Goal: Transaction & Acquisition: Purchase product/service

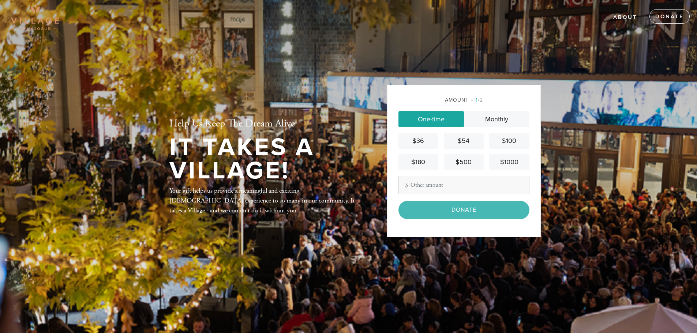
click at [440, 186] on input "Other Amount" at bounding box center [464, 185] width 131 height 18
type input "360.00"
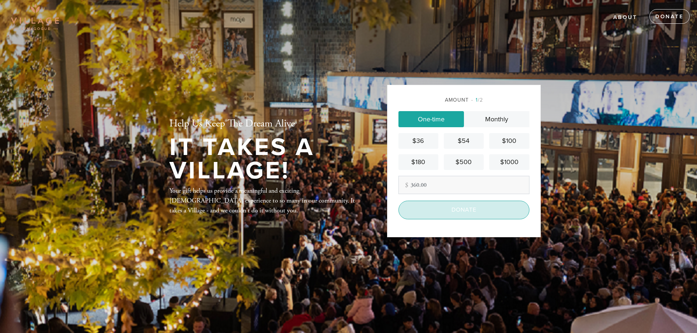
click at [453, 210] on input "Donate" at bounding box center [464, 210] width 131 height 18
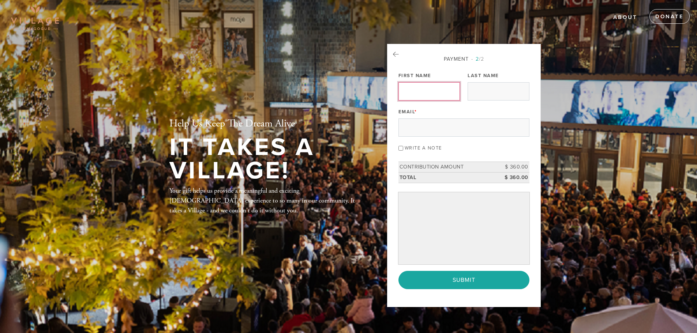
click at [414, 89] on input "First Name" at bounding box center [429, 91] width 61 height 18
type input "Joseph"
type input "Katz"
click at [422, 133] on input "Email *" at bounding box center [464, 128] width 131 height 18
type input "yossijkatz@gmail.com"
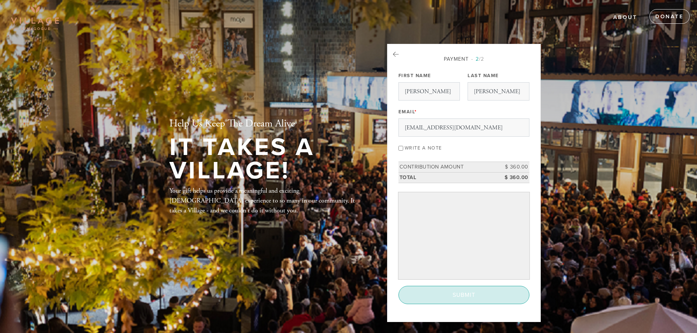
click at [468, 293] on input "Submit" at bounding box center [464, 295] width 131 height 18
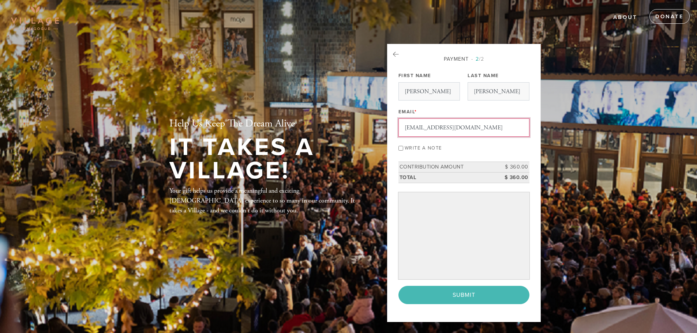
click at [473, 128] on input "yossijkatz@gmail.com" at bounding box center [464, 128] width 131 height 18
click at [626, 146] on header "About Donate Help Us Keep The Dream Alive It Takes A Village! Your gift helps u…" at bounding box center [348, 166] width 697 height 333
click at [395, 52] on icon at bounding box center [396, 54] width 6 height 7
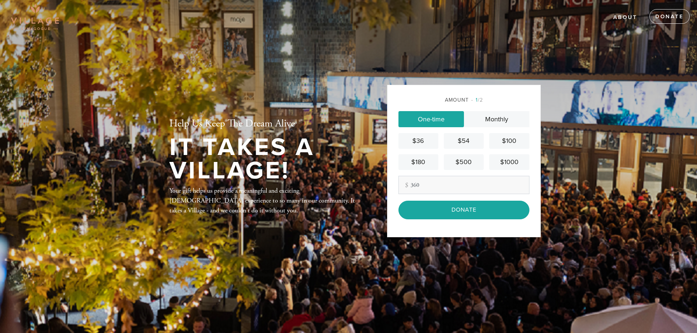
click at [438, 184] on input "360" at bounding box center [464, 185] width 131 height 18
type input "360.00"
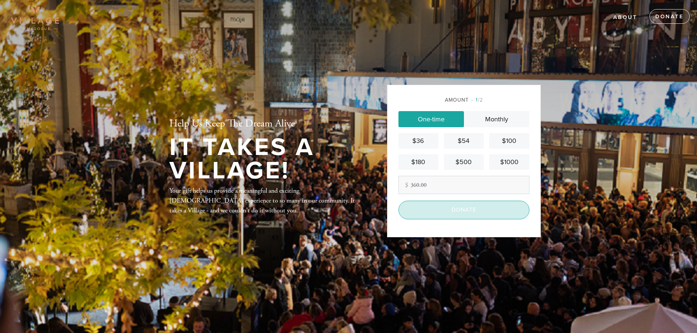
click at [444, 210] on input "Donate" at bounding box center [464, 210] width 131 height 18
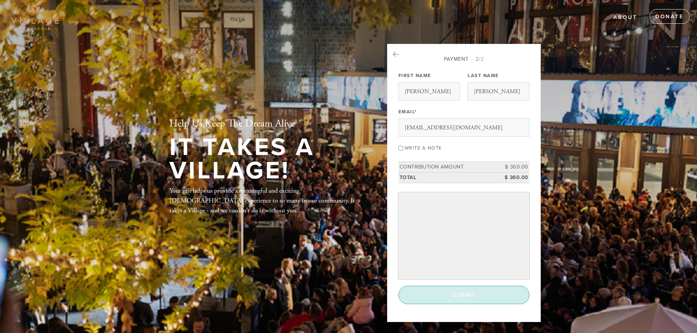
click at [459, 296] on input "Submit" at bounding box center [464, 295] width 131 height 18
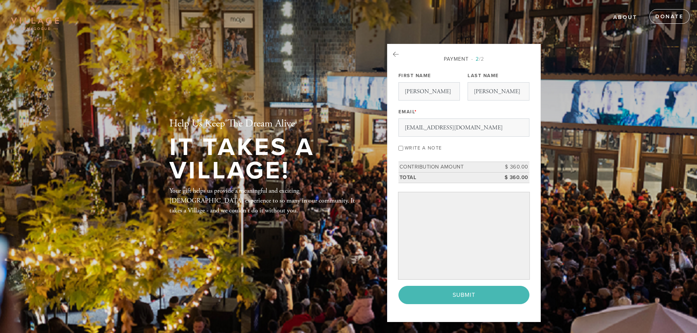
click at [459, 292] on div "< Previous Page Submit" at bounding box center [464, 295] width 131 height 18
click at [459, 295] on div "< Previous Page Submit" at bounding box center [464, 295] width 131 height 18
